Goal: Find specific page/section: Find specific page/section

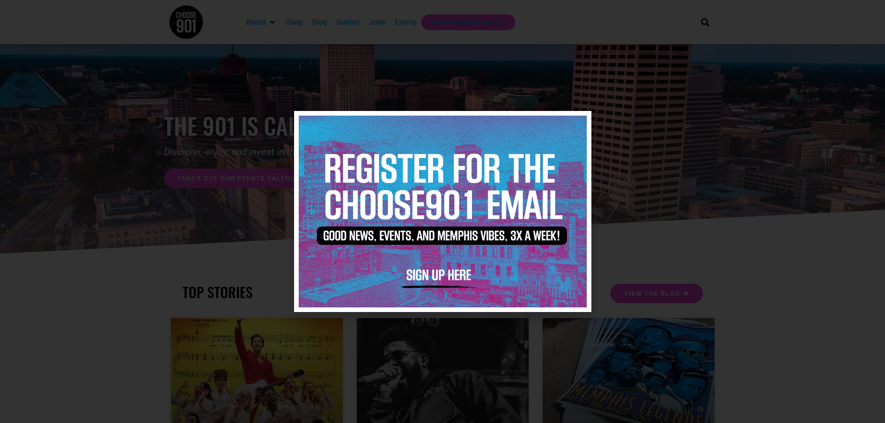
click at [580, 122] on icon "Close" at bounding box center [578, 123] width 7 height 7
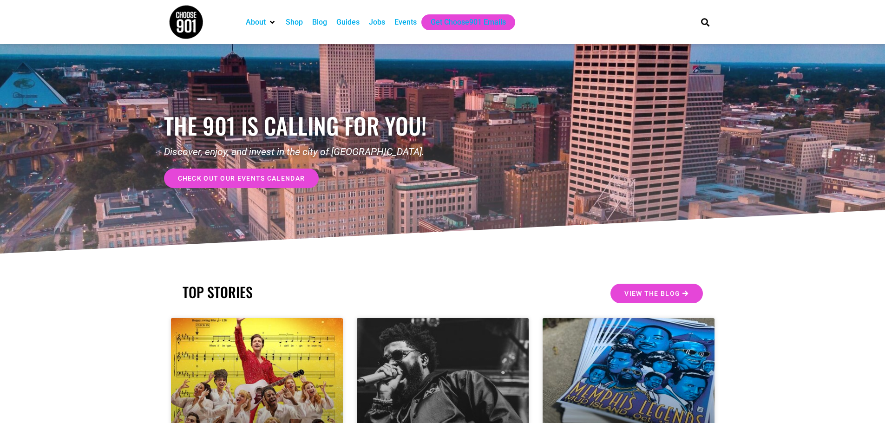
click at [403, 24] on div "Events" at bounding box center [406, 22] width 22 height 11
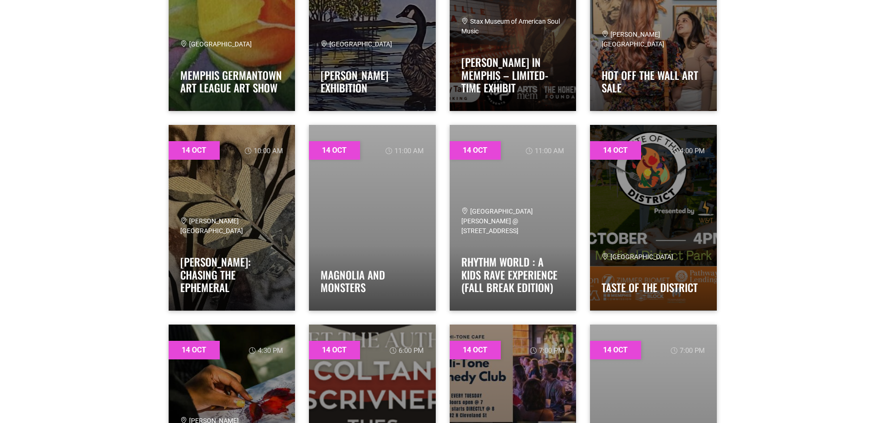
scroll to position [1447, 0]
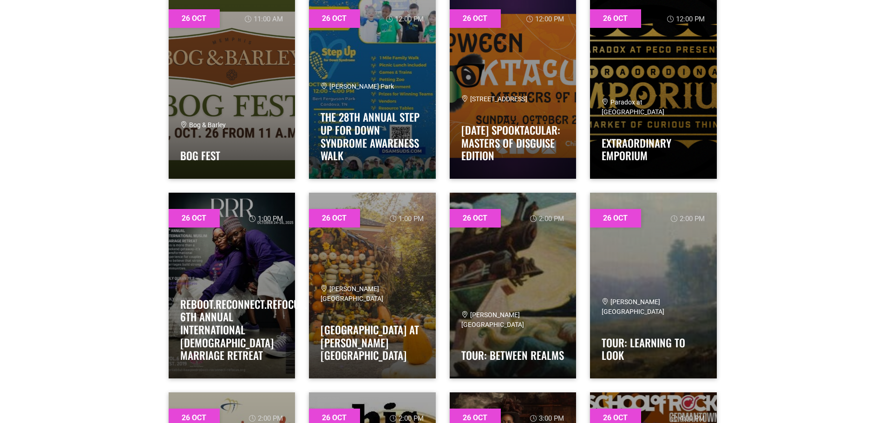
scroll to position [15813, 0]
